Goal: Task Accomplishment & Management: Manage account settings

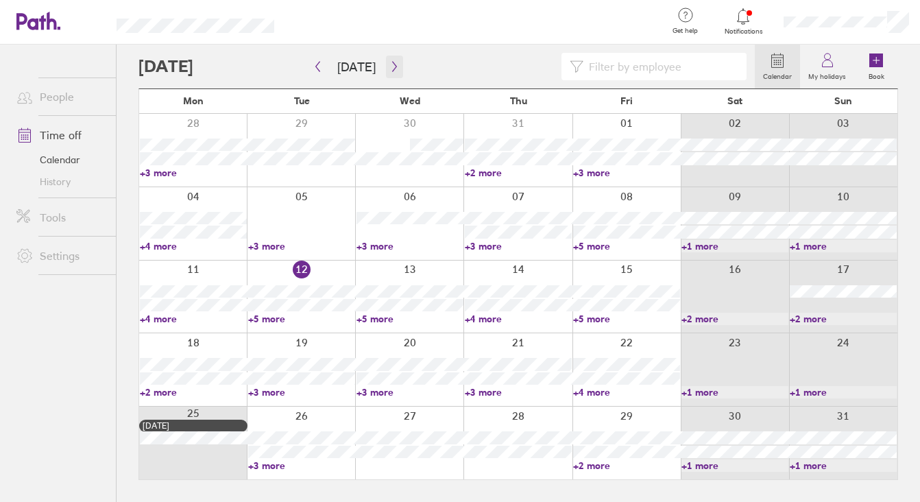
click at [386, 71] on button "button" at bounding box center [394, 67] width 17 height 23
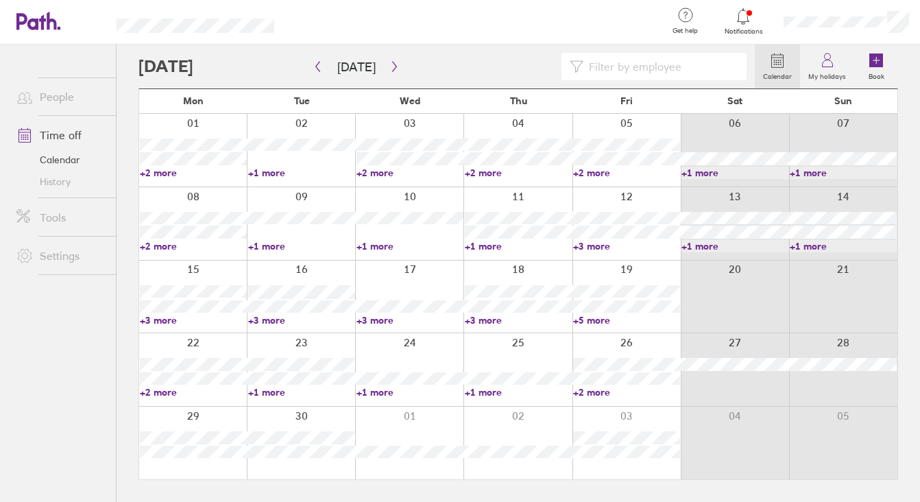
click at [399, 62] on div at bounding box center [446, 66] width 616 height 27
click at [391, 64] on icon "button" at bounding box center [394, 66] width 10 height 11
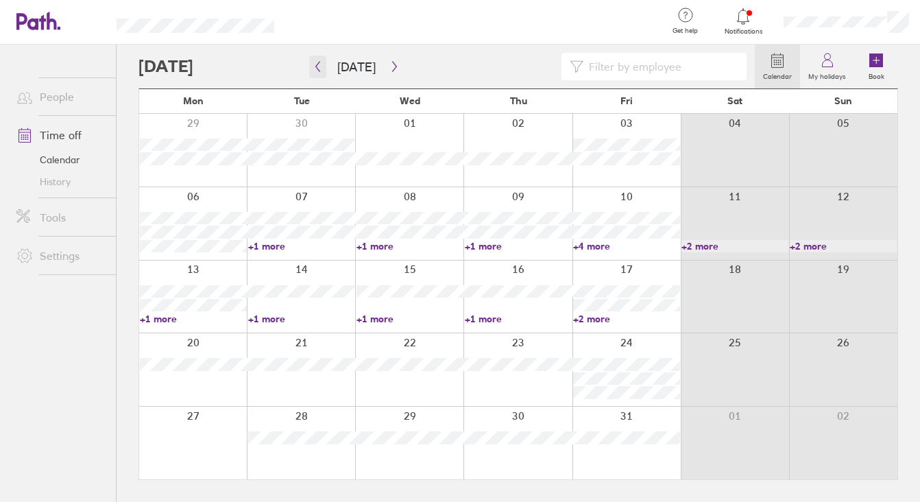
click at [324, 71] on button "button" at bounding box center [317, 67] width 17 height 23
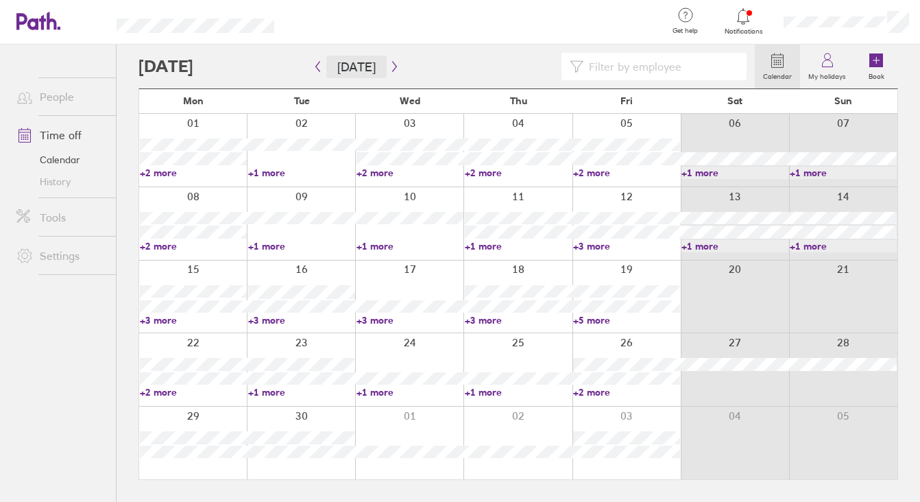
click at [378, 71] on button "[DATE]" at bounding box center [356, 67] width 60 height 23
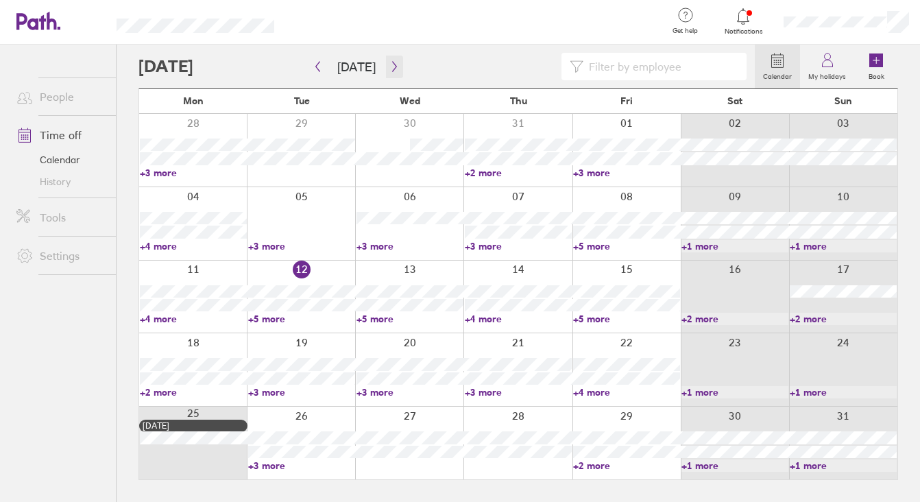
click at [391, 70] on icon "button" at bounding box center [394, 66] width 10 height 11
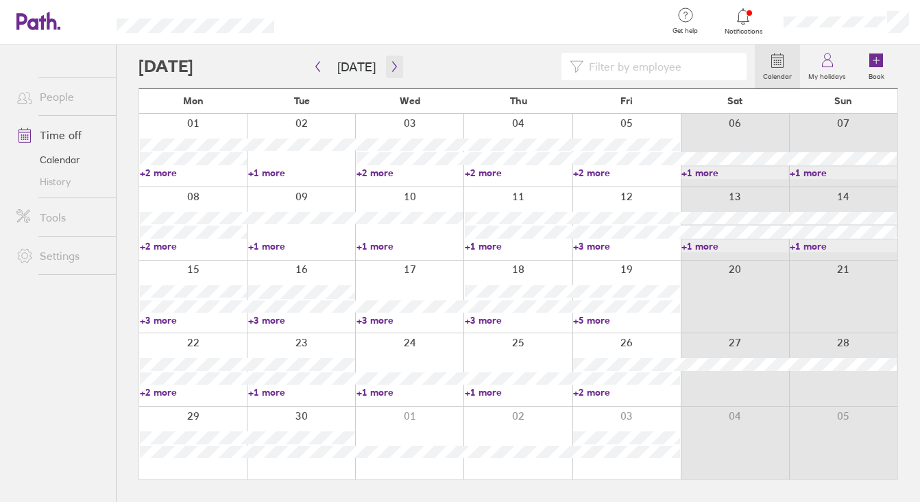
click at [390, 70] on icon "button" at bounding box center [394, 66] width 10 height 11
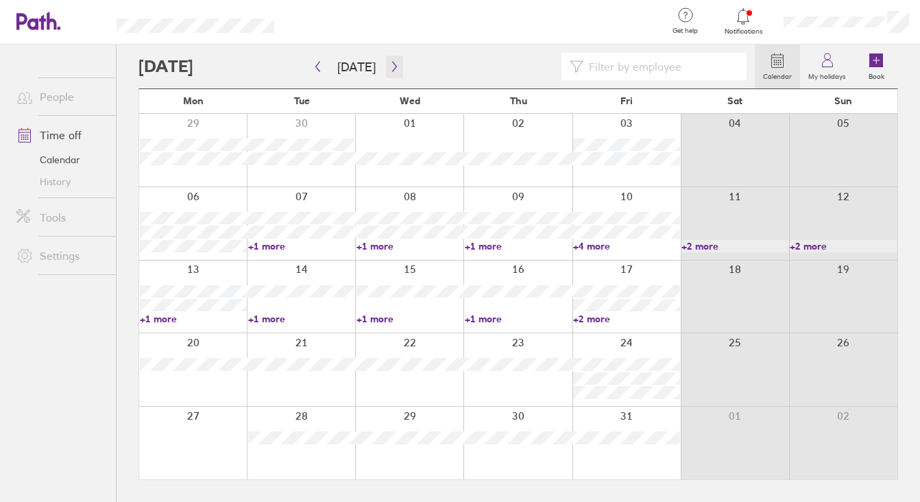
click at [390, 70] on icon "button" at bounding box center [394, 66] width 10 height 11
